Goal: Task Accomplishment & Management: Complete application form

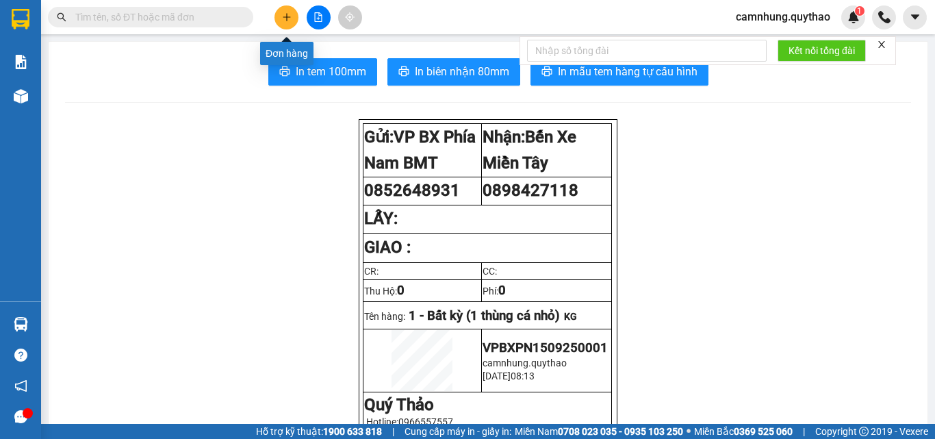
click at [281, 14] on button at bounding box center [286, 17] width 24 height 24
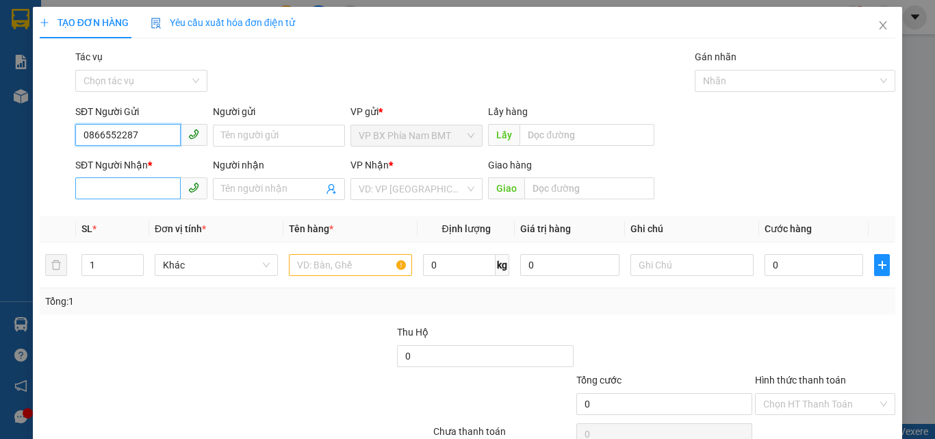
type input "0866552287"
click at [118, 187] on input "SĐT Người Nhận *" at bounding box center [127, 188] width 105 height 22
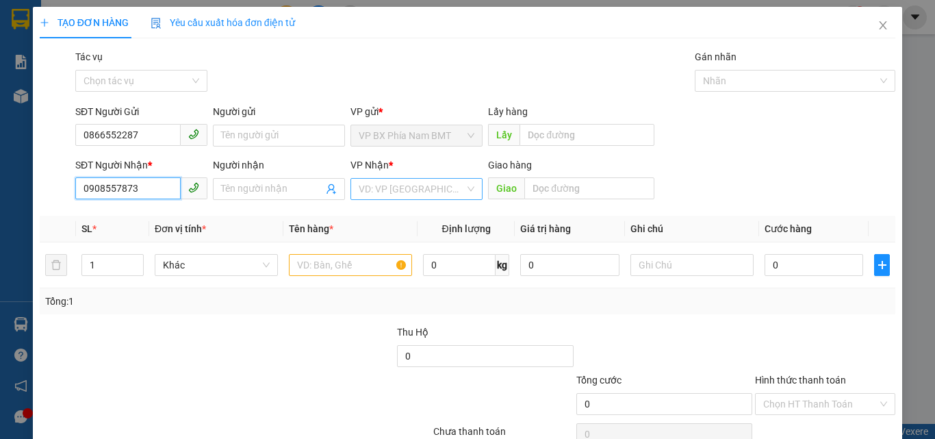
type input "0908557873"
click at [383, 184] on input "search" at bounding box center [412, 189] width 106 height 21
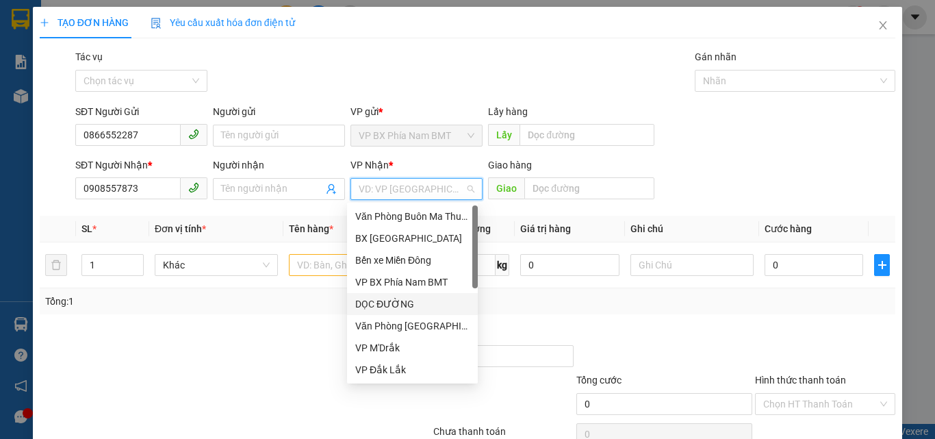
click at [386, 305] on div "DỌC ĐƯỜNG" at bounding box center [412, 303] width 114 height 15
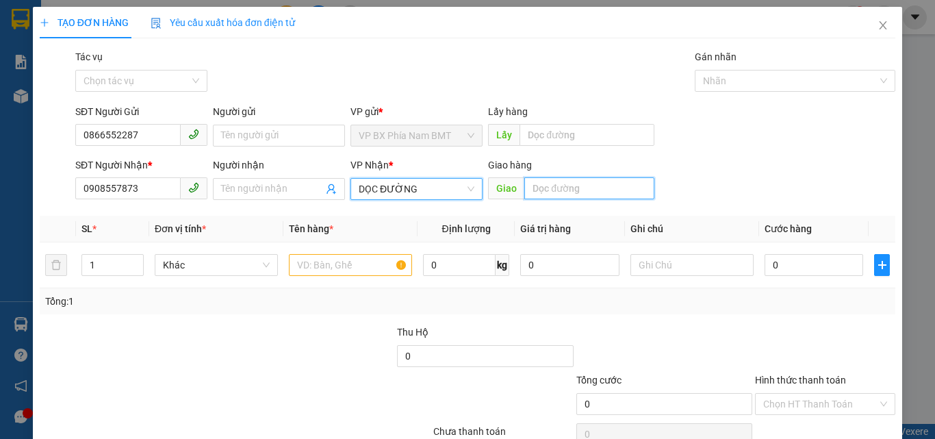
click at [596, 188] on input "text" at bounding box center [589, 188] width 130 height 22
type input "PHÚ GIÁO [GEOGRAPHIC_DATA]"
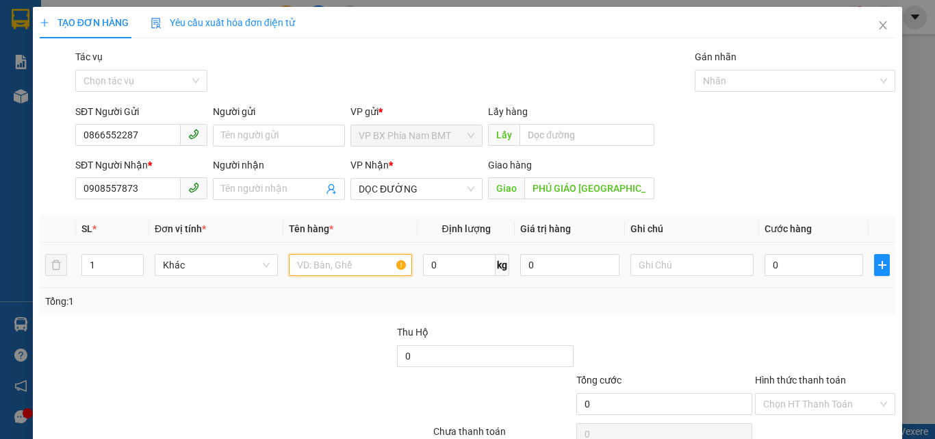
click at [311, 269] on input "text" at bounding box center [350, 265] width 123 height 22
type input "1 THÙNG GIẤY NHỎ"
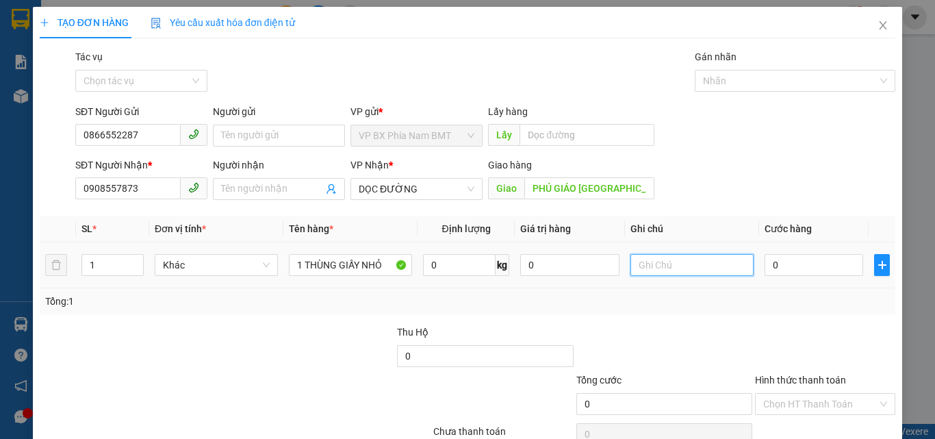
click at [639, 270] on input "text" at bounding box center [691, 265] width 123 height 22
click at [789, 255] on input "0" at bounding box center [814, 265] width 99 height 22
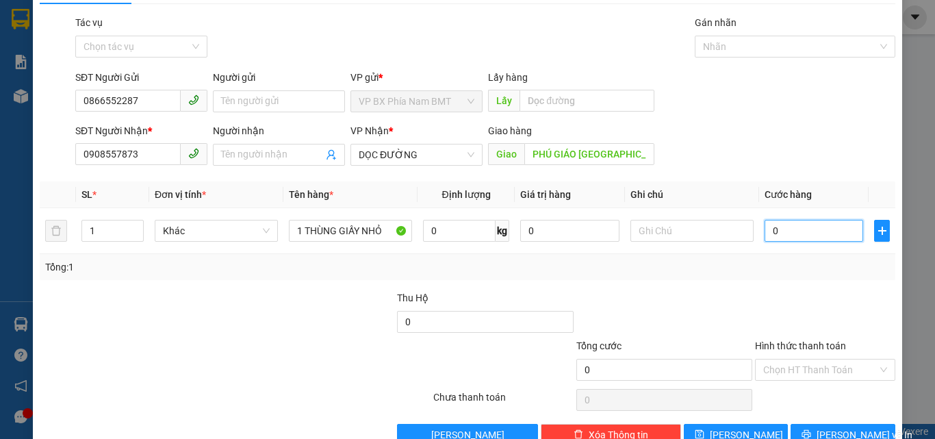
scroll to position [68, 0]
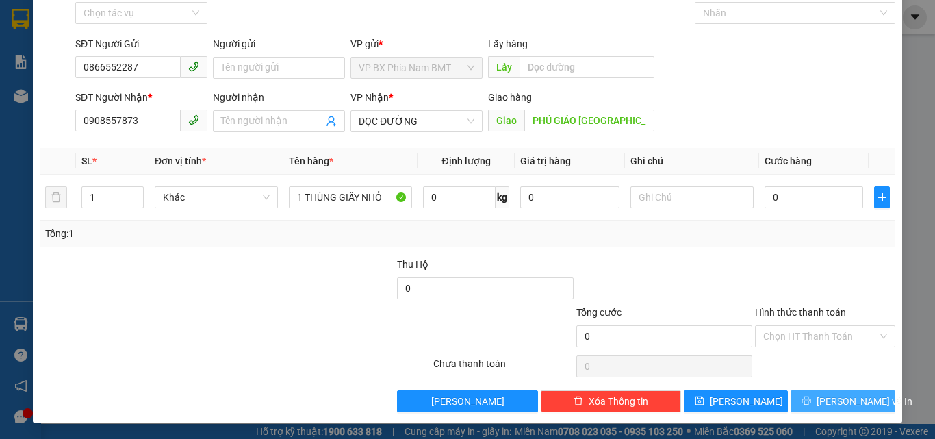
click at [821, 396] on button "[PERSON_NAME] và In" at bounding box center [843, 401] width 105 height 22
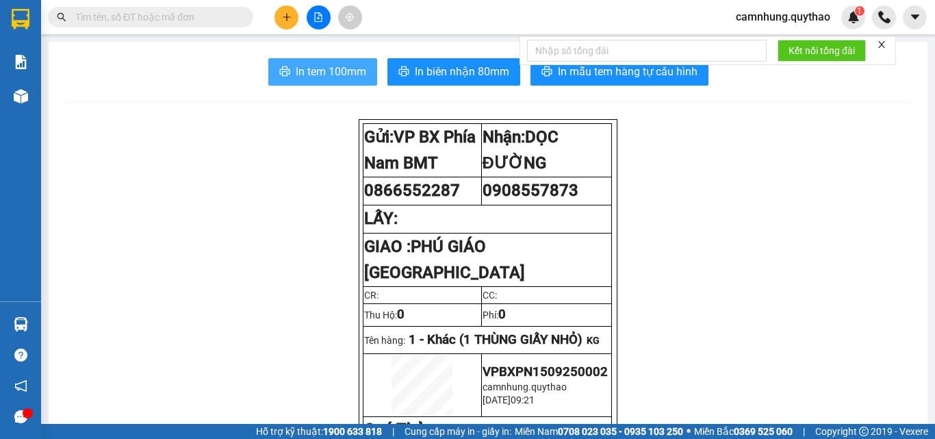
click at [322, 69] on span "In tem 100mm" at bounding box center [331, 71] width 70 height 17
click at [293, 25] on button at bounding box center [286, 17] width 24 height 24
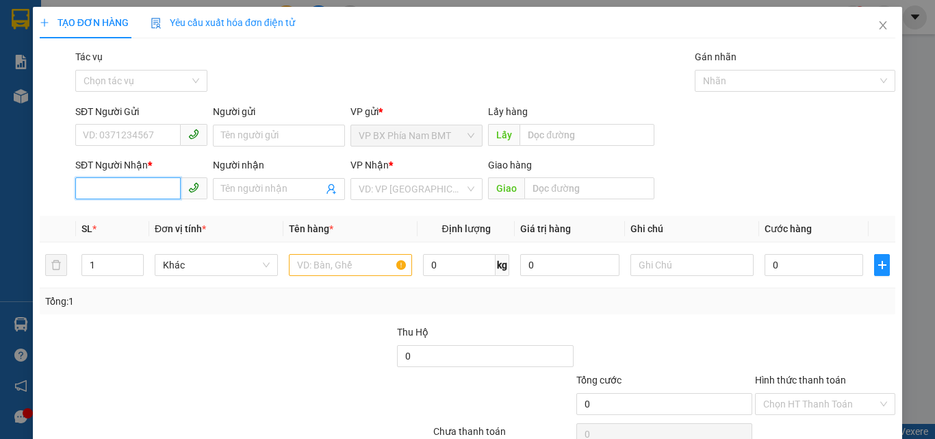
click at [131, 181] on input "SĐT Người Nhận *" at bounding box center [127, 188] width 105 height 22
type input "0915532701"
click at [146, 136] on input "SĐT Người Gửi" at bounding box center [127, 135] width 105 height 22
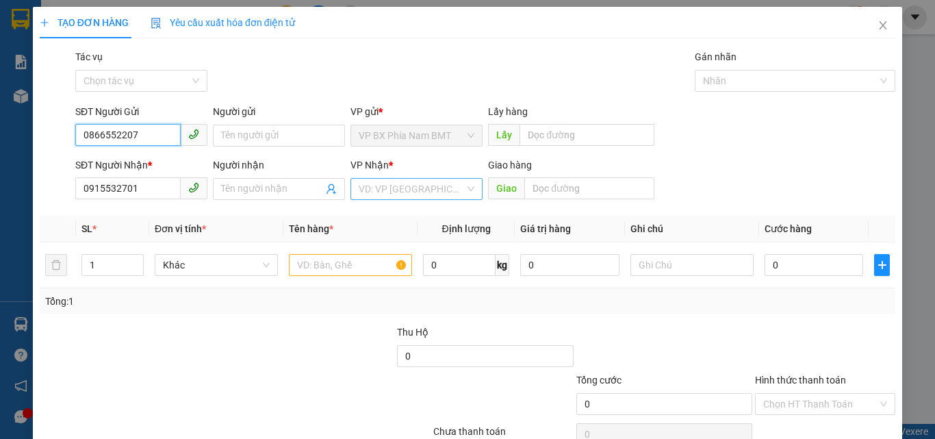
type input "0866552207"
click at [415, 192] on input "search" at bounding box center [412, 189] width 106 height 21
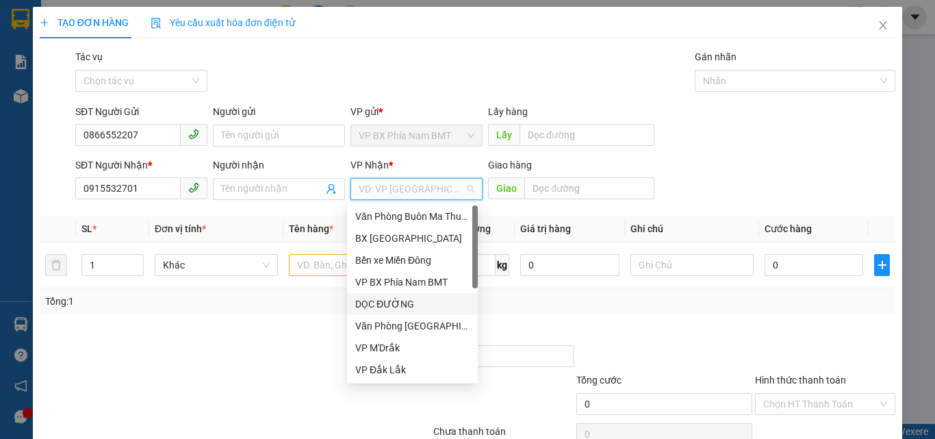
click at [381, 305] on div "DỌC ĐƯỜNG" at bounding box center [412, 303] width 114 height 15
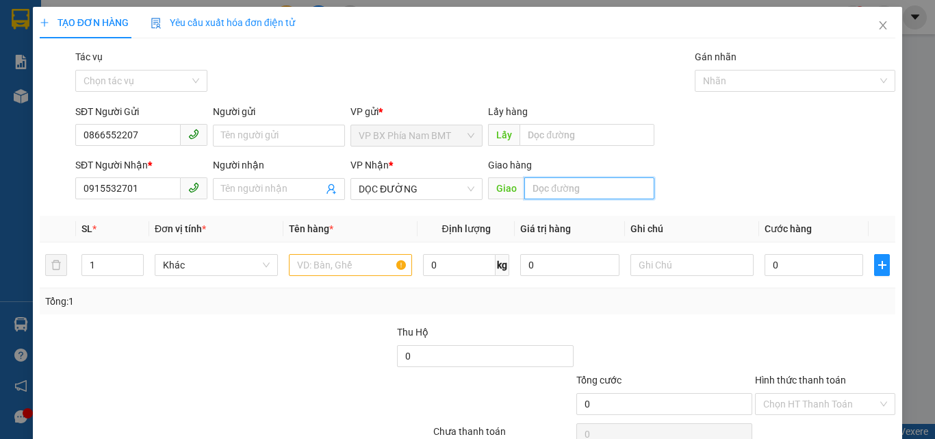
click at [560, 182] on input "text" at bounding box center [589, 188] width 130 height 22
type input "CẦU ÔNG BỐ"
click at [342, 272] on input "text" at bounding box center [350, 265] width 123 height 22
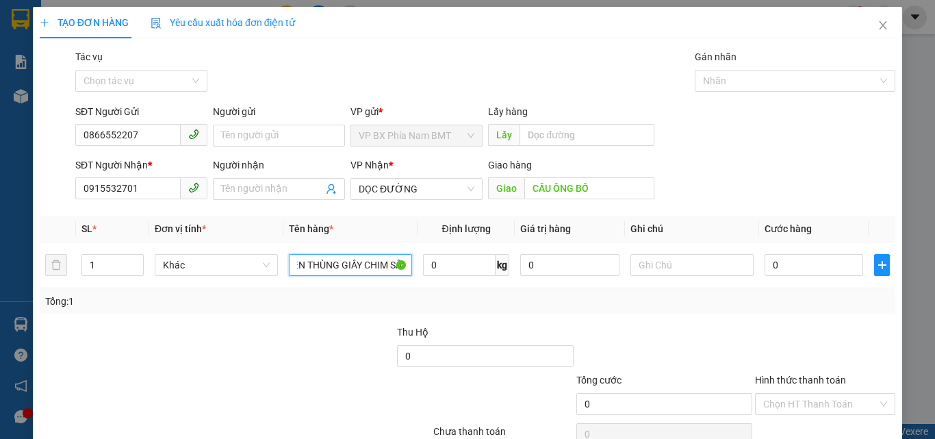
scroll to position [0, 27]
type input "1 KIỆN THÙNG GIẤY CHIM SÂU"
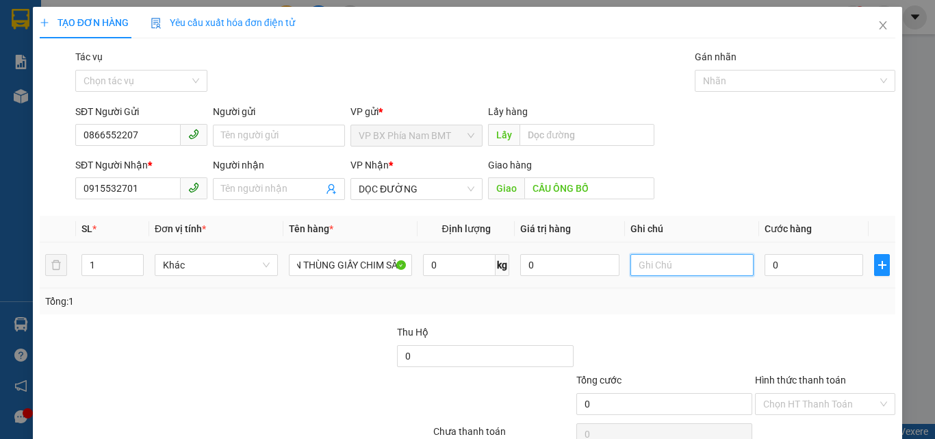
click at [667, 261] on input "text" at bounding box center [691, 265] width 123 height 22
type input "CC"
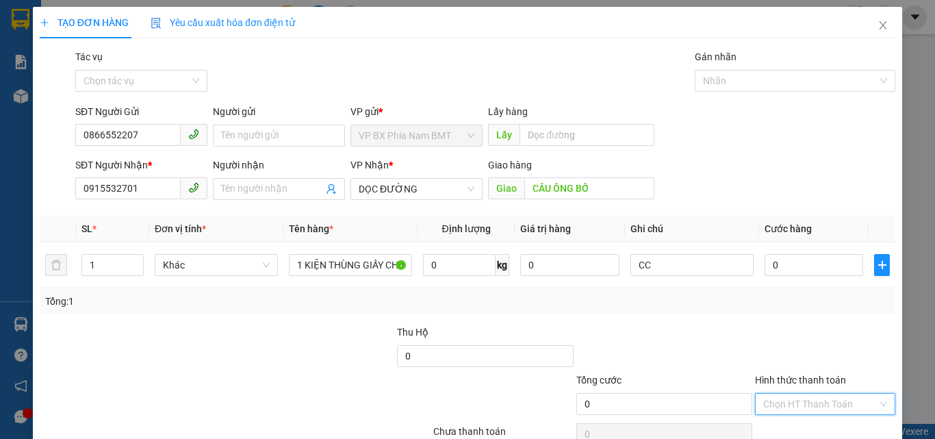
click at [774, 404] on input "Hình thức thanh toán" at bounding box center [820, 404] width 114 height 21
click at [619, 318] on div "Transit Pickup Surcharge Ids Transit Deliver Surcharge Ids Transit Deliver Surc…" at bounding box center [468, 264] width 856 height 431
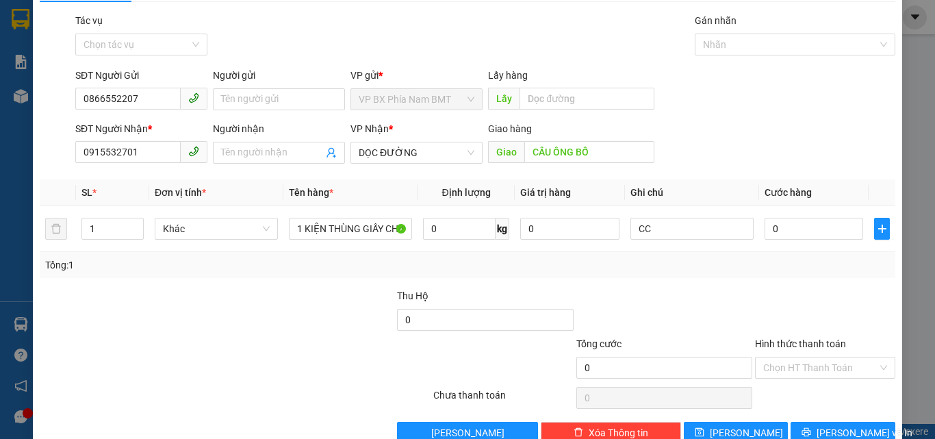
scroll to position [68, 0]
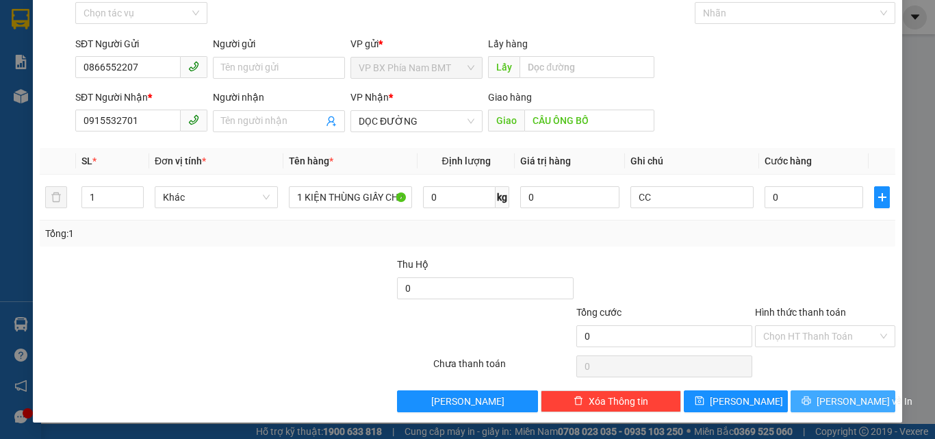
click at [825, 398] on span "[PERSON_NAME] và In" at bounding box center [865, 401] width 96 height 15
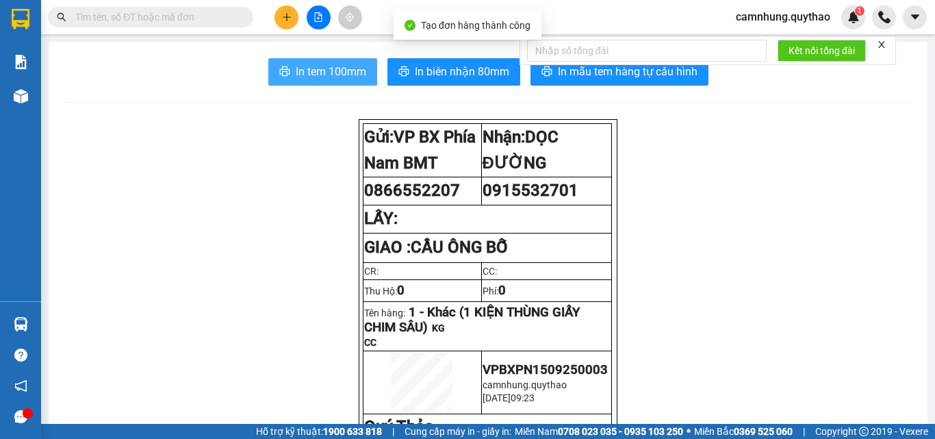
click at [310, 68] on span "In tem 100mm" at bounding box center [331, 71] width 70 height 17
